Goal: Transaction & Acquisition: Purchase product/service

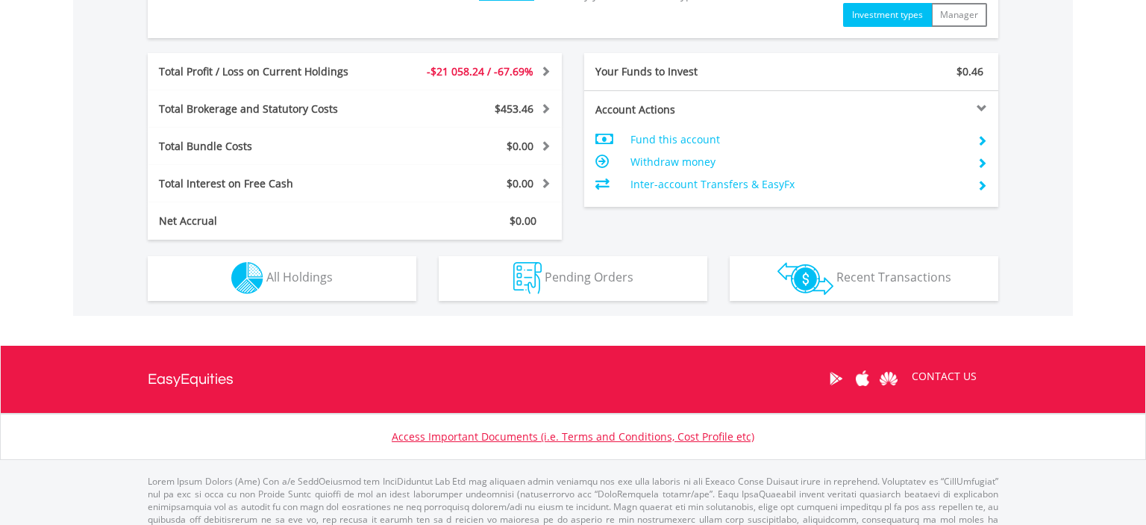
scroll to position [143, 284]
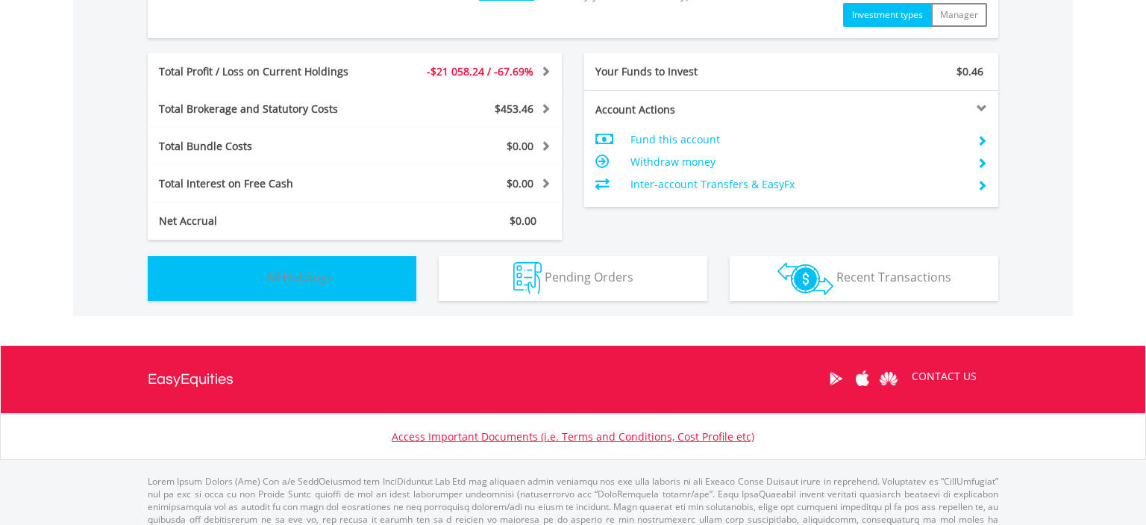
click at [298, 284] on button "Holdings All Holdings" at bounding box center [282, 278] width 269 height 45
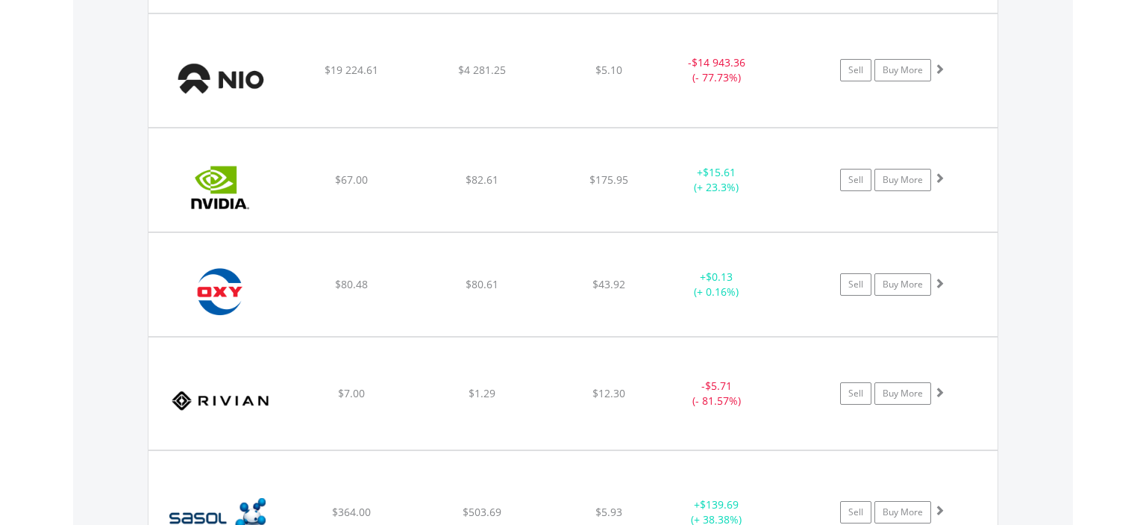
scroll to position [1784, 0]
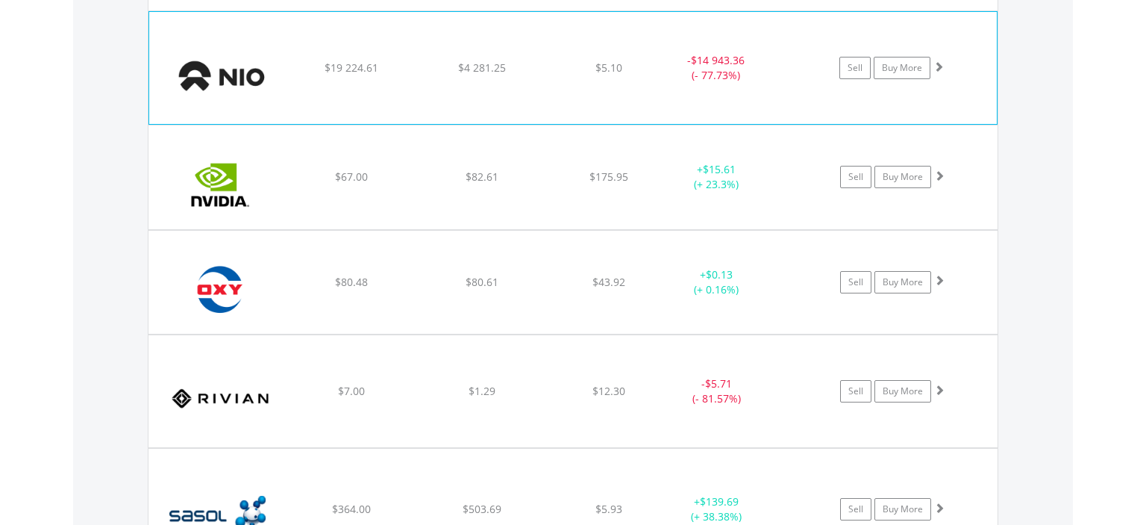
click at [942, 66] on span at bounding box center [938, 66] width 10 height 10
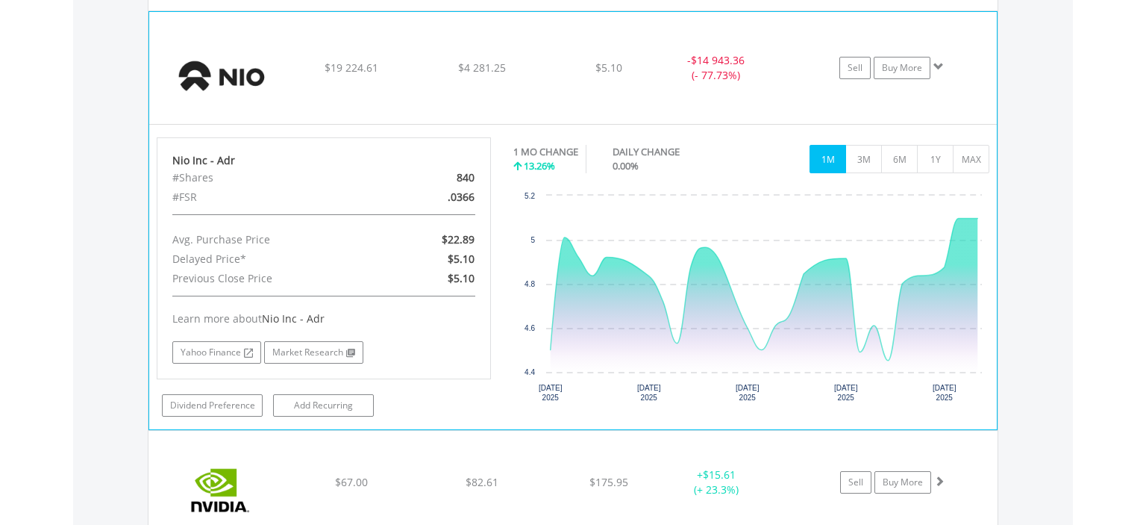
click at [941, 66] on span at bounding box center [938, 66] width 10 height 10
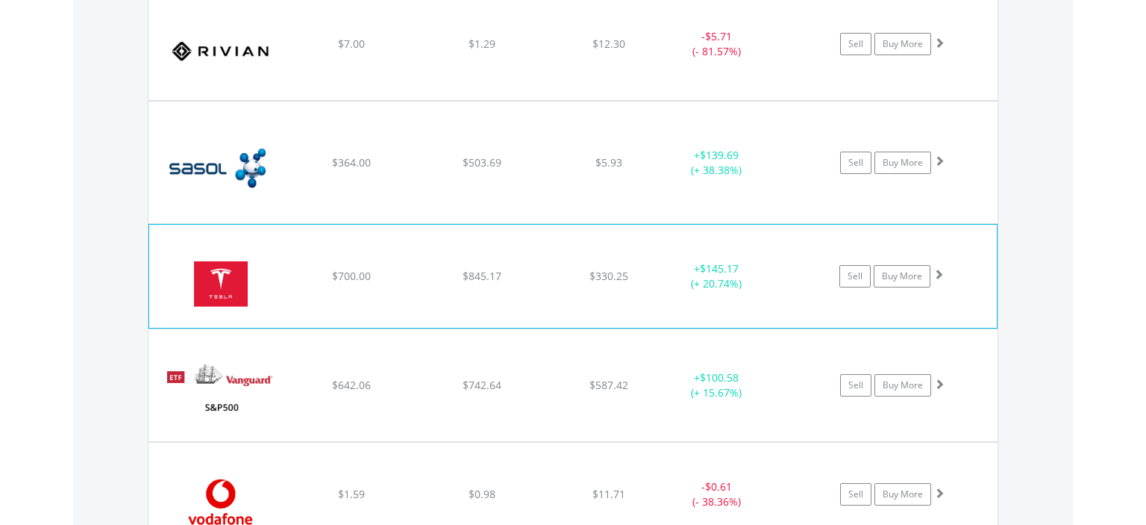
scroll to position [2099, 0]
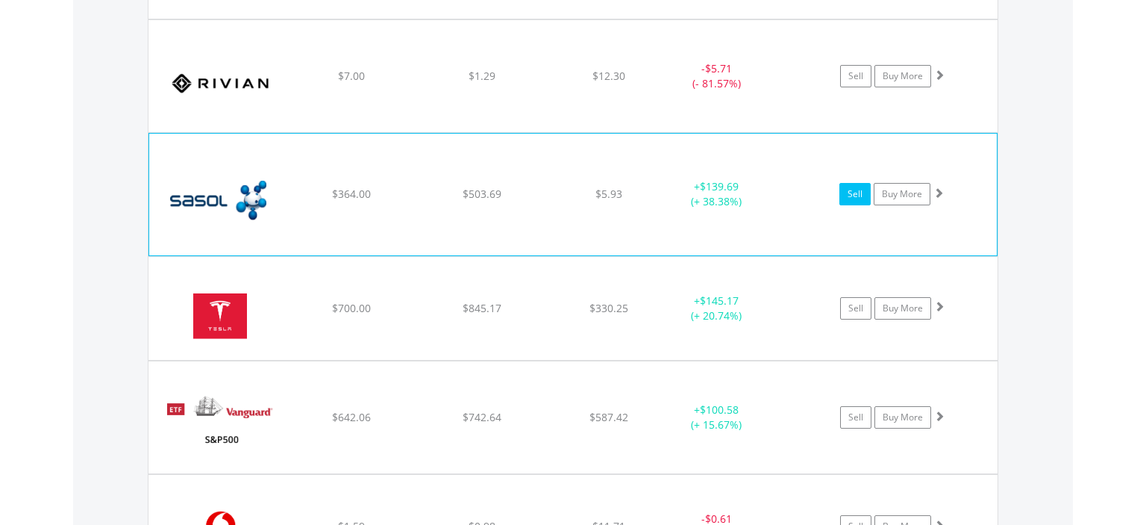
click at [855, 193] on link "Sell" at bounding box center [854, 194] width 31 height 22
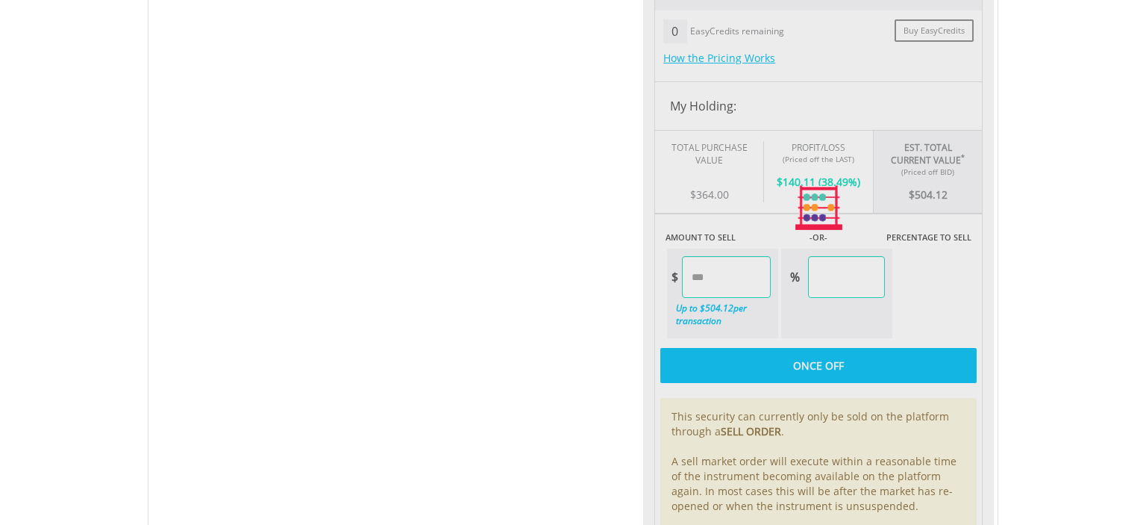
scroll to position [630, 0]
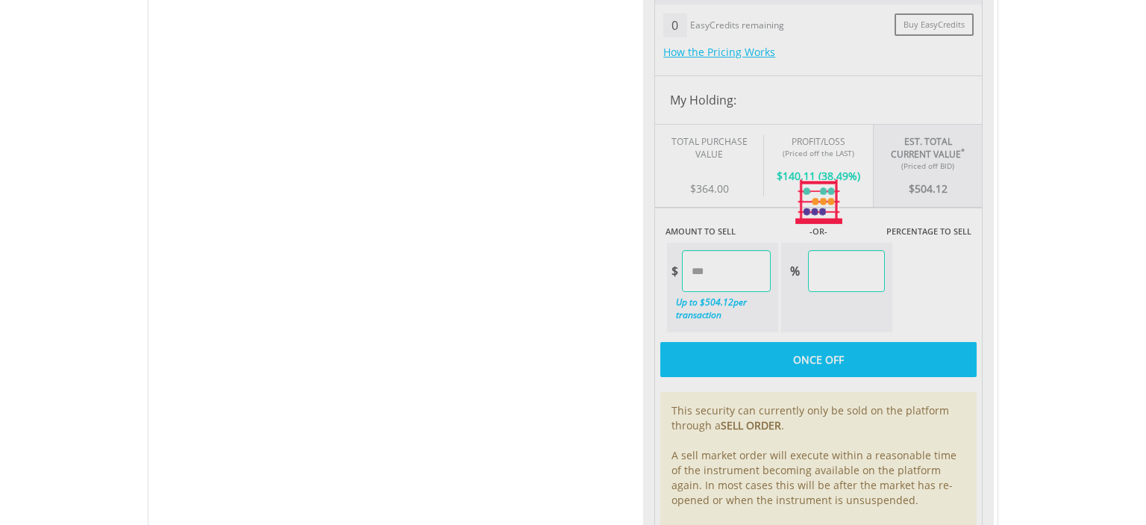
type input "******"
click at [747, 268] on div "Last Updated Price: 15-min. Delay* Price Update Cost: 0 Credits Market Closed S…" at bounding box center [818, 202] width 351 height 704
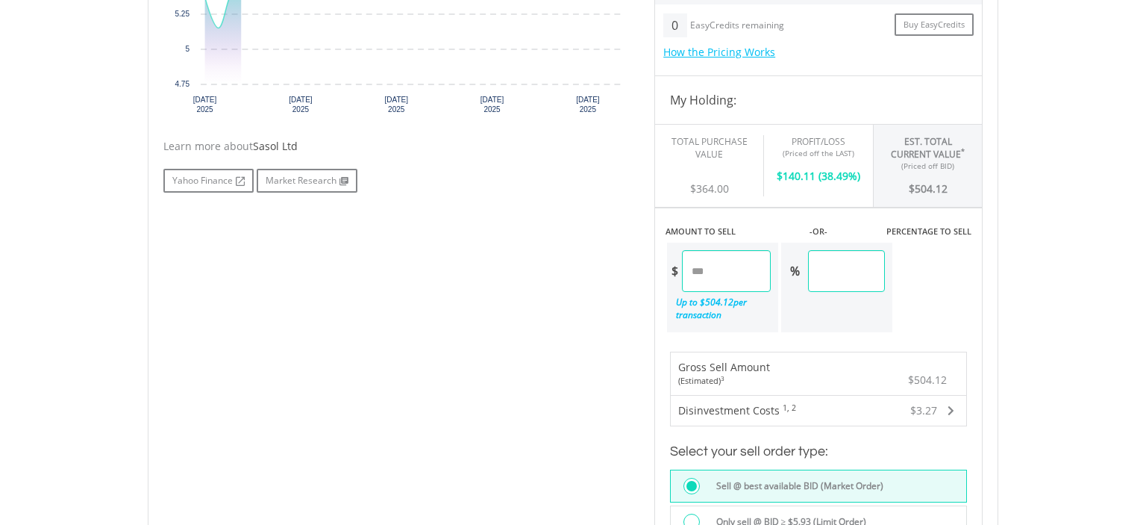
drag, startPoint x: 706, startPoint y: 273, endPoint x: 642, endPoint y: 273, distance: 64.2
click at [682, 273] on input "******" at bounding box center [726, 271] width 89 height 42
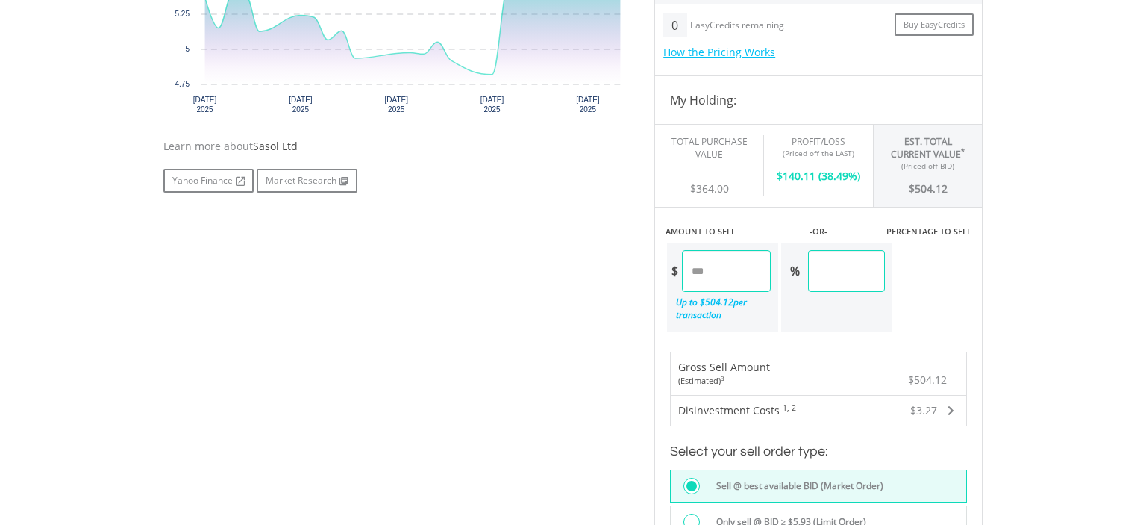
type input "*"
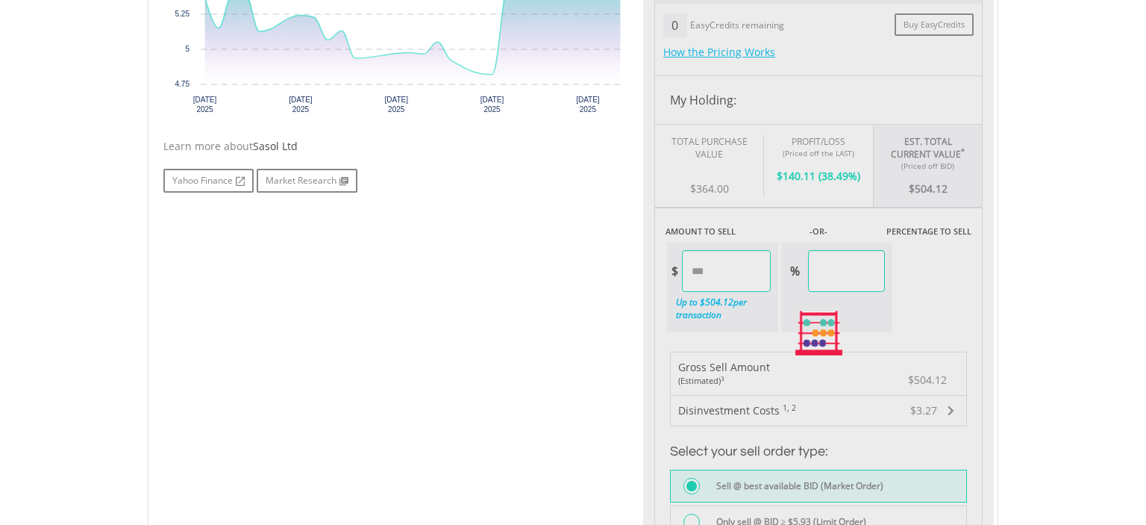
click at [622, 282] on div "No chart available. 1 MO CHANGE 10.44% DAILY CHANGE 0.00% 1M 3M 6M 1Y MAX Chart…" at bounding box center [573, 333] width 842 height 967
type input "******"
type input "*****"
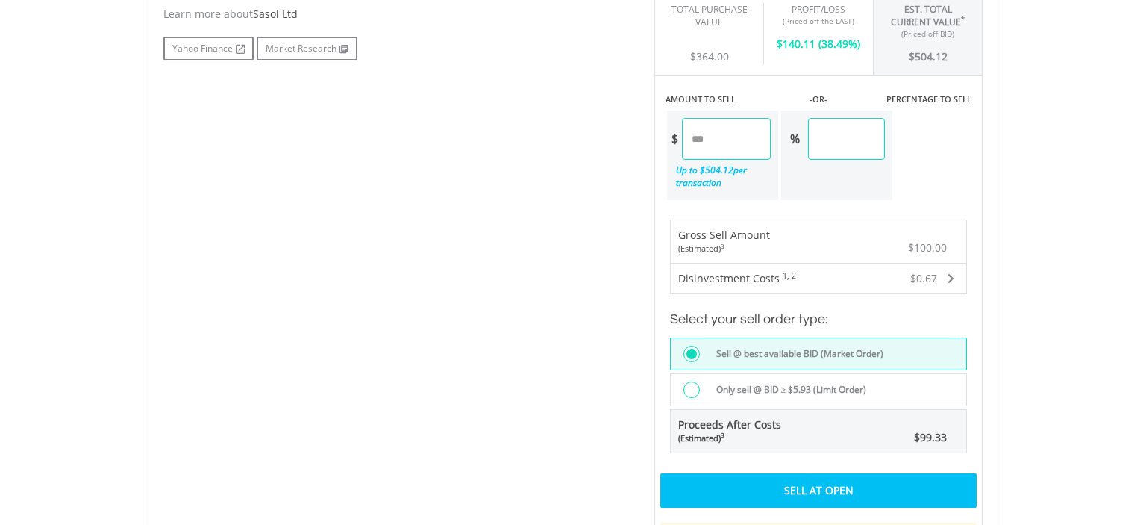
scroll to position [788, 0]
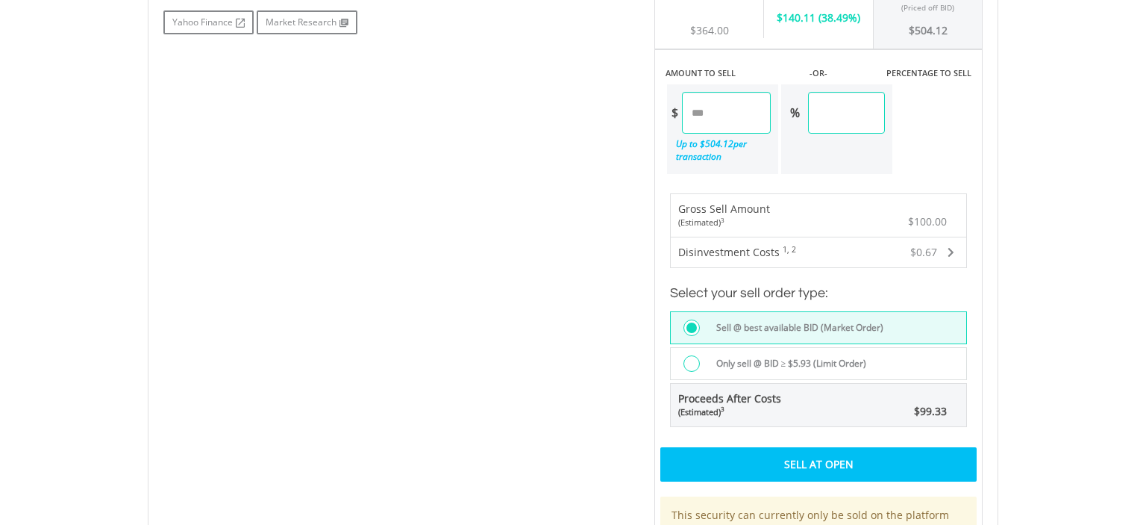
click at [833, 459] on div "Sell At Open" at bounding box center [818, 464] width 316 height 34
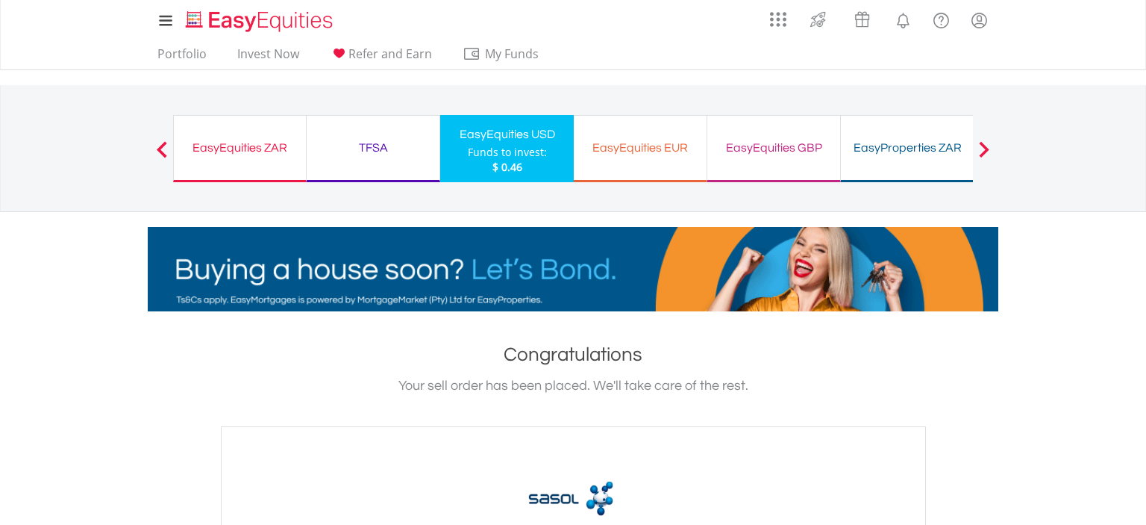
click at [251, 145] on div "EasyEquities ZAR" at bounding box center [240, 147] width 114 height 21
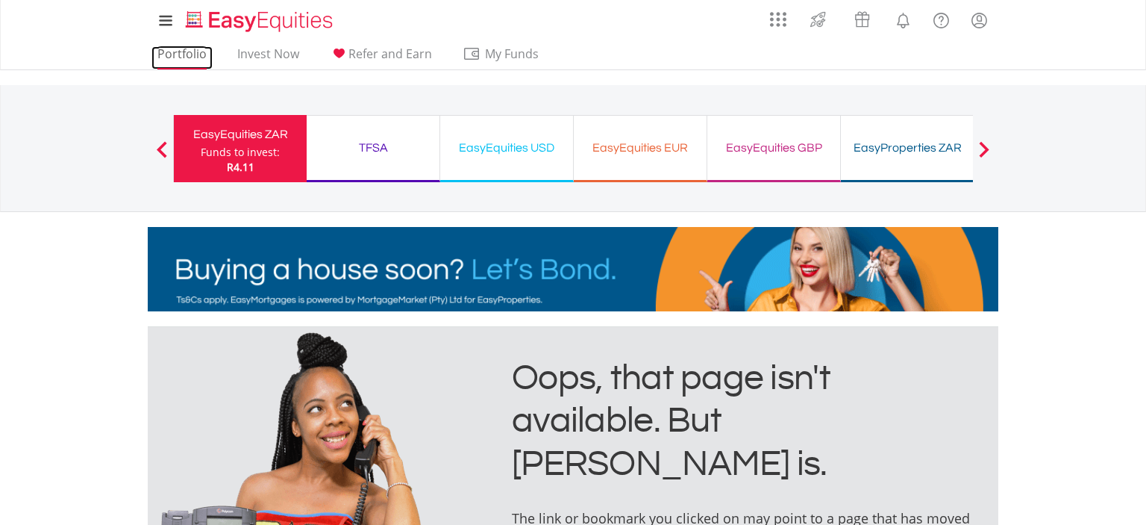
click at [195, 57] on link "Portfolio" at bounding box center [181, 57] width 61 height 23
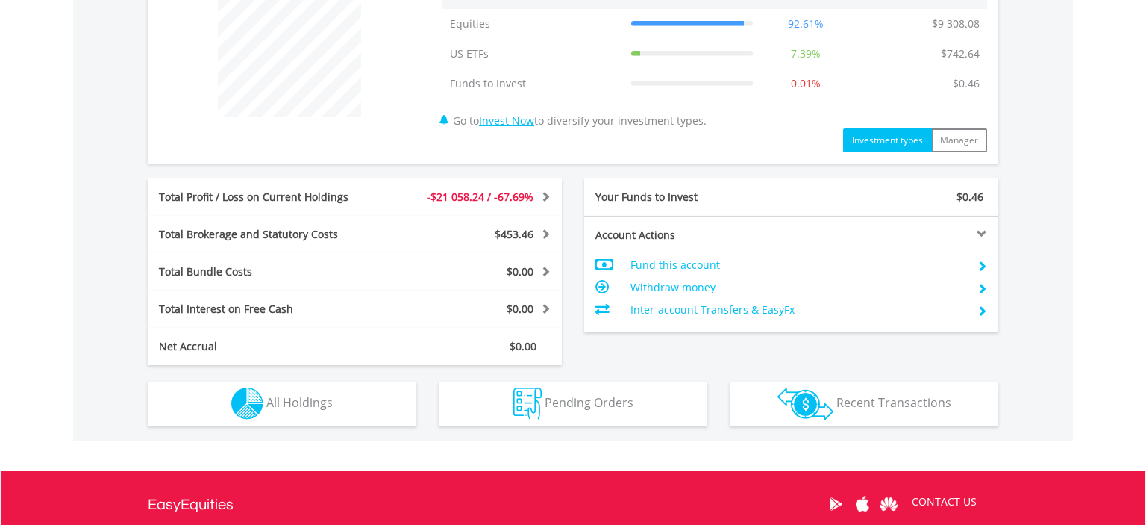
scroll to position [630, 0]
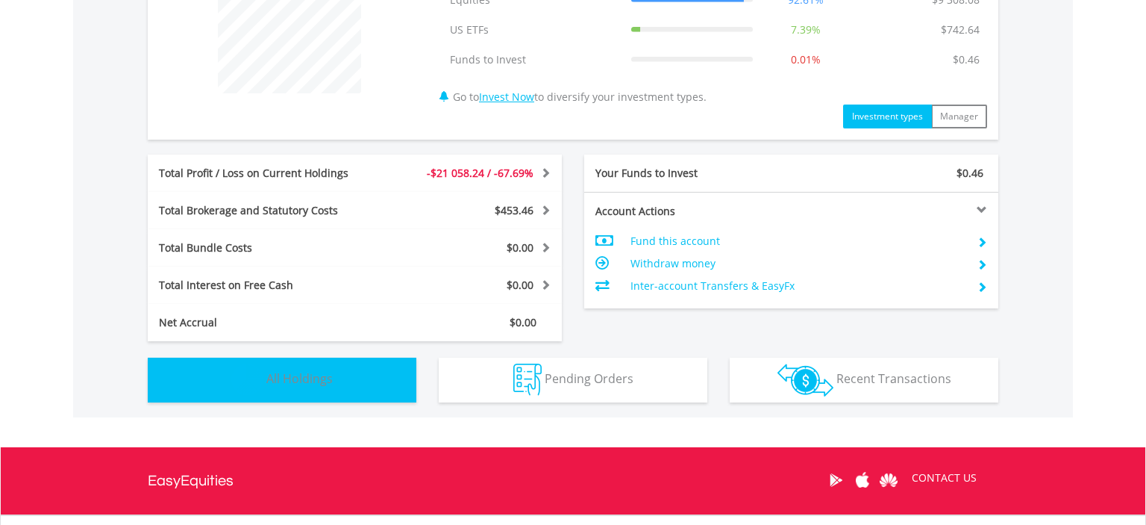
click at [309, 384] on span "All Holdings" at bounding box center [299, 378] width 66 height 16
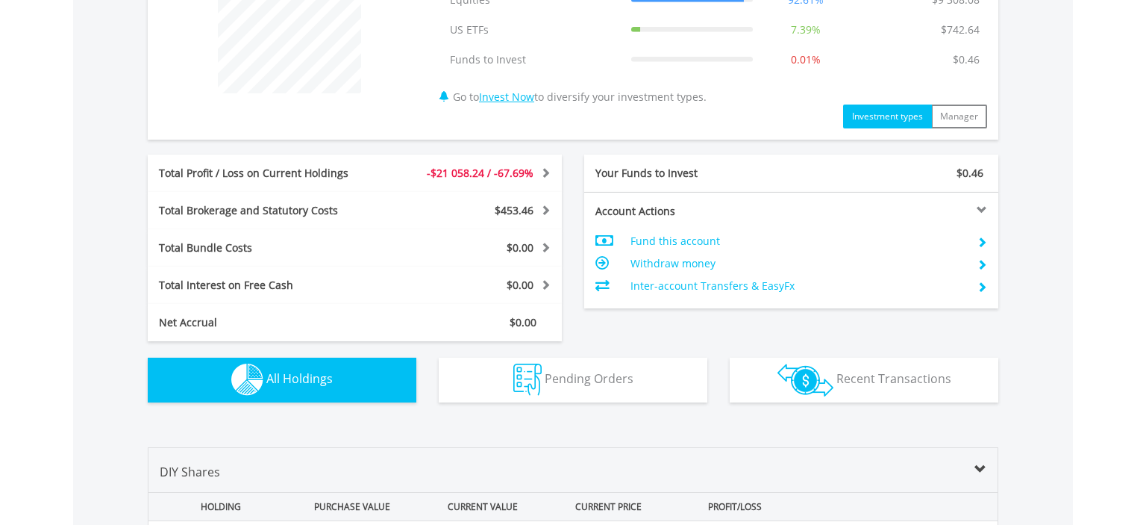
scroll to position [1074, 0]
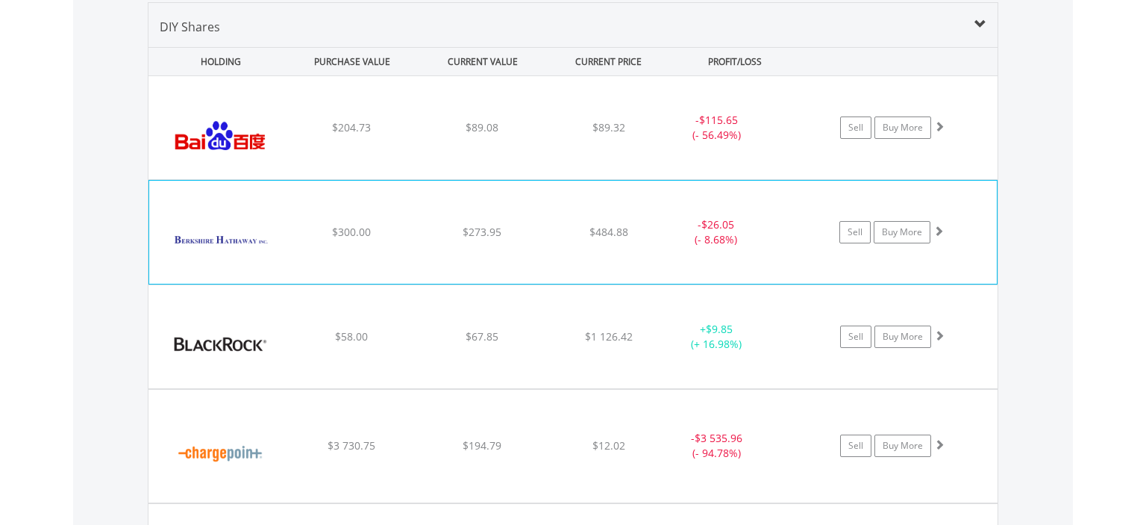
click at [941, 231] on span at bounding box center [938, 230] width 10 height 10
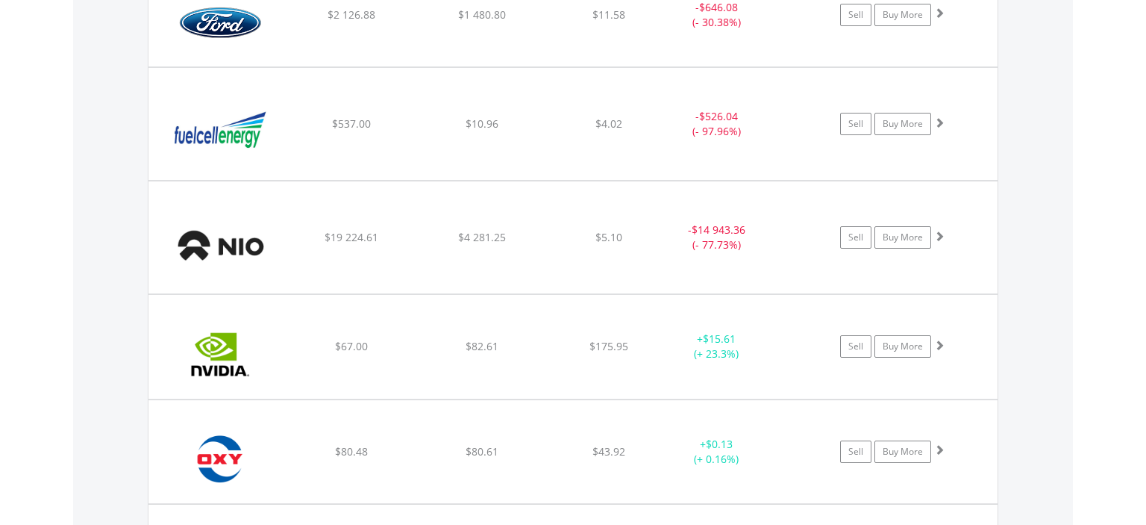
scroll to position [1941, 0]
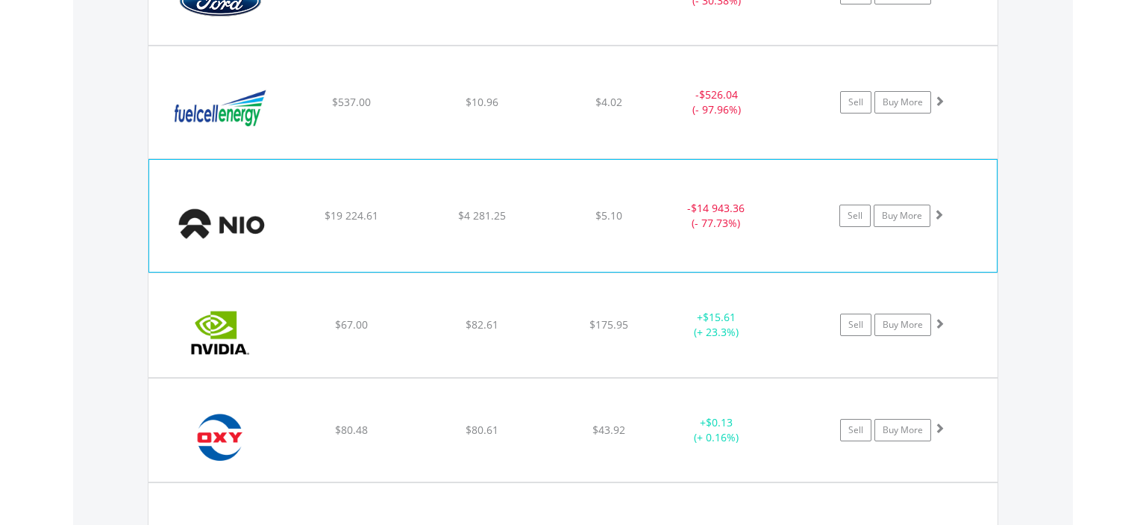
click at [936, 212] on span at bounding box center [938, 214] width 10 height 10
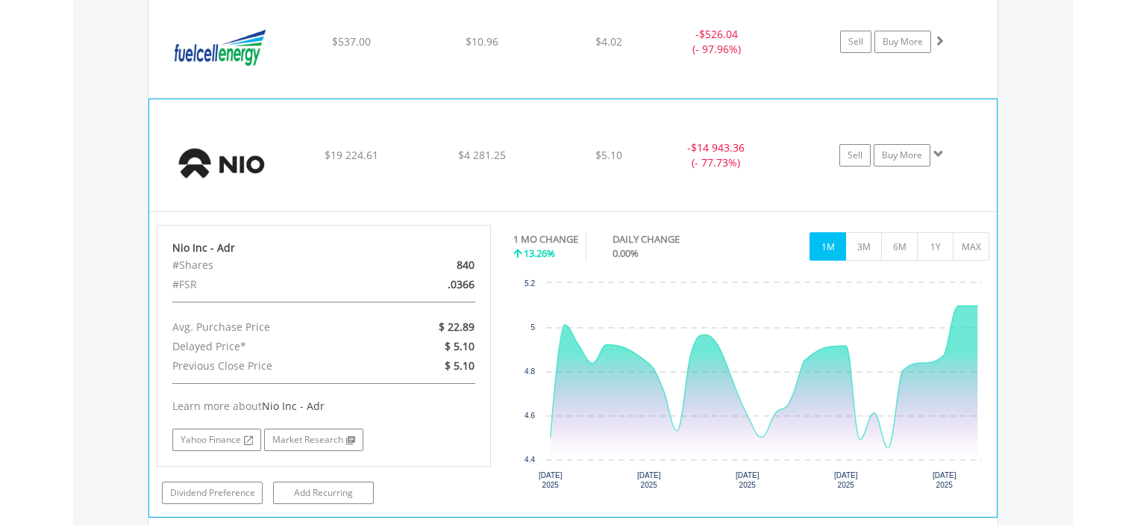
scroll to position [2021, 0]
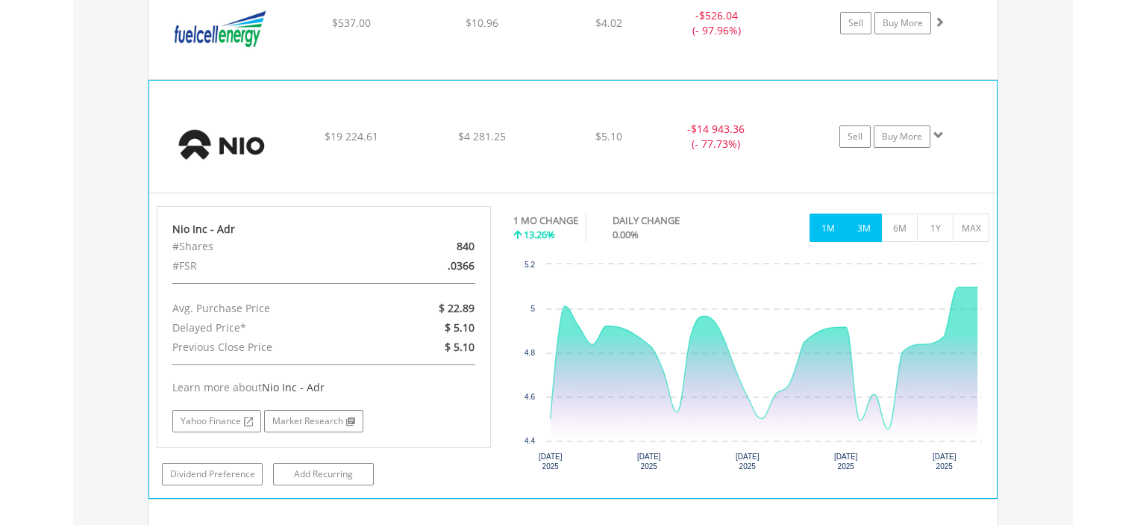
click at [873, 234] on button "3M" at bounding box center [863, 227] width 37 height 28
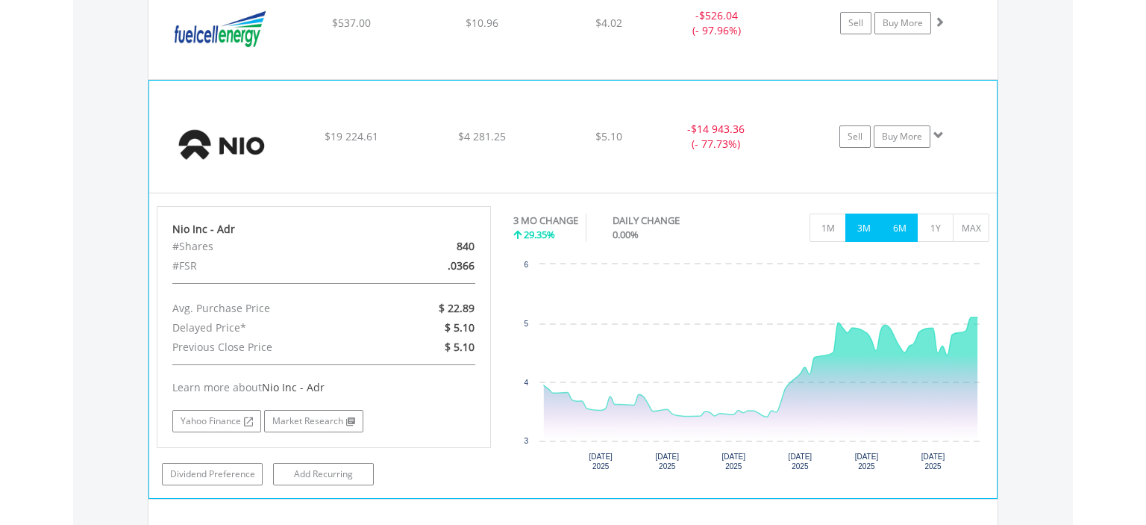
click at [898, 226] on button "6M" at bounding box center [899, 227] width 37 height 28
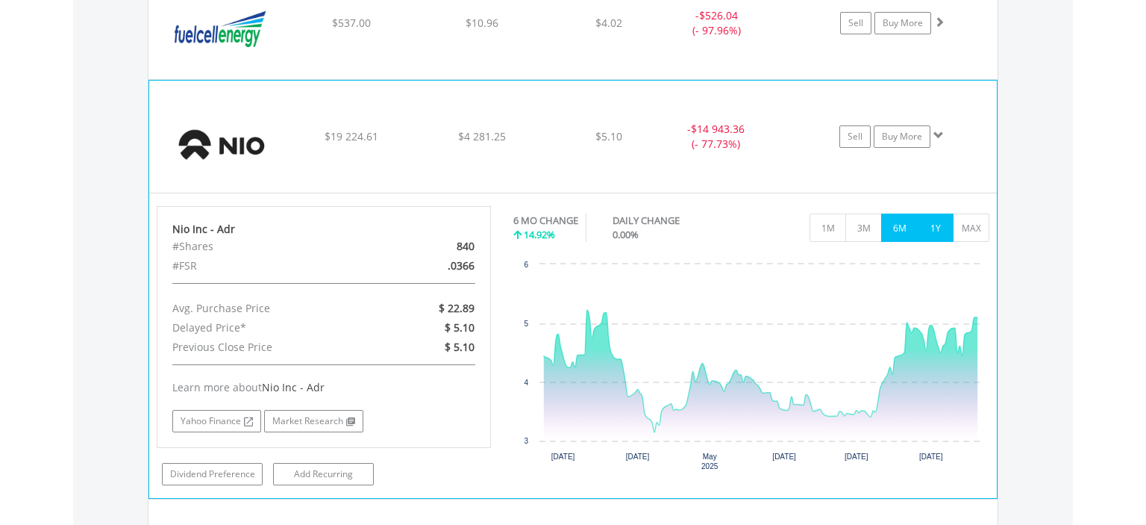
click at [928, 228] on button "1Y" at bounding box center [935, 227] width 37 height 28
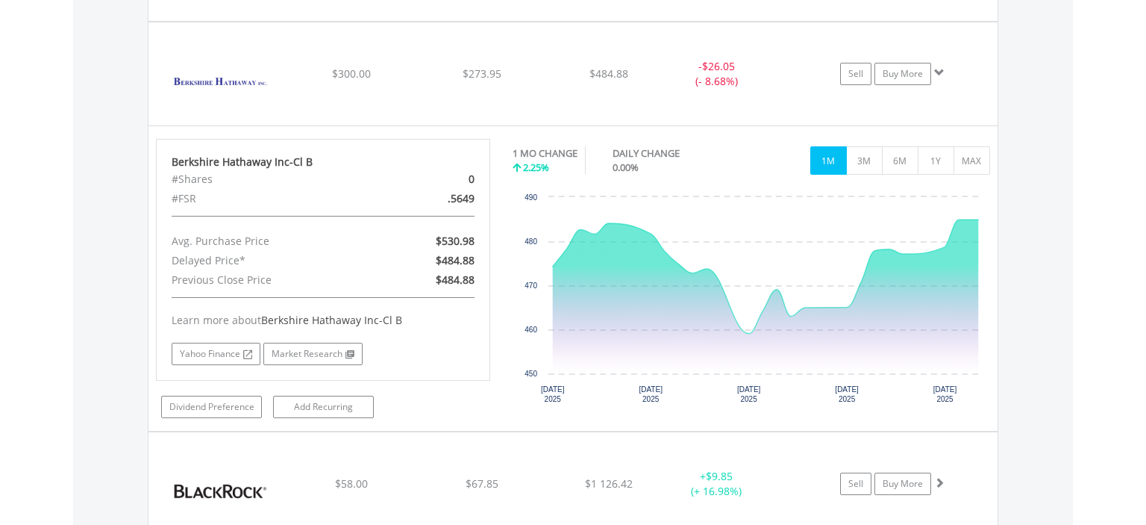
scroll to position [1154, 0]
